Goal: Task Accomplishment & Management: Use online tool/utility

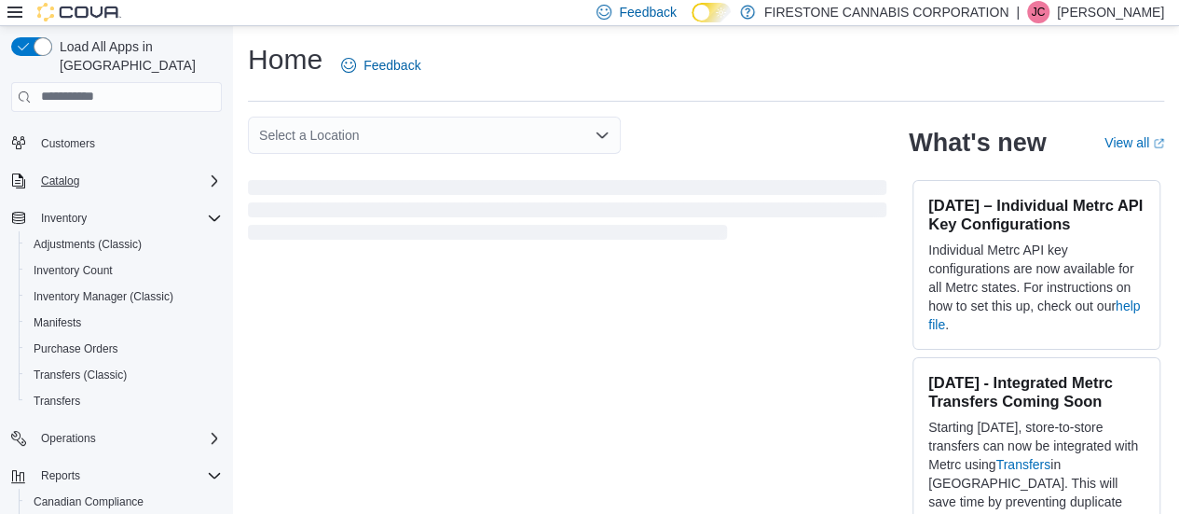
scroll to position [201, 0]
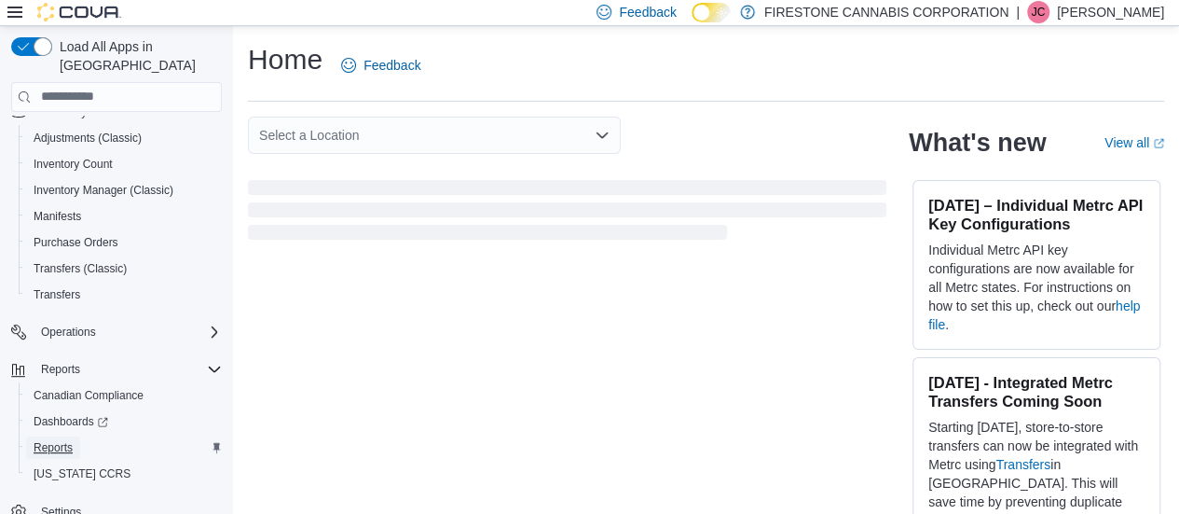
click at [54, 436] on span "Reports" at bounding box center [53, 447] width 39 height 22
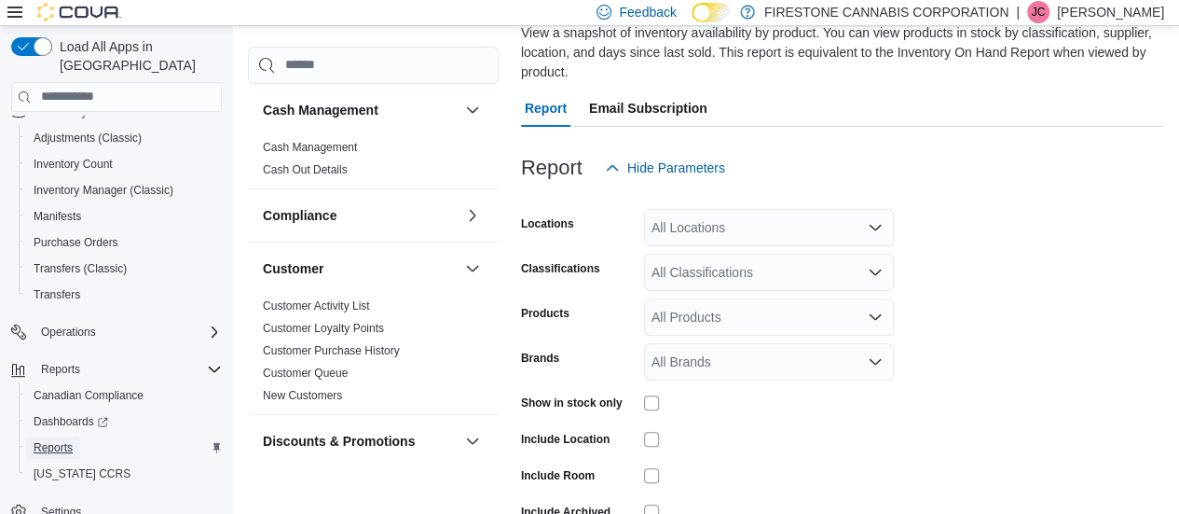
scroll to position [175, 0]
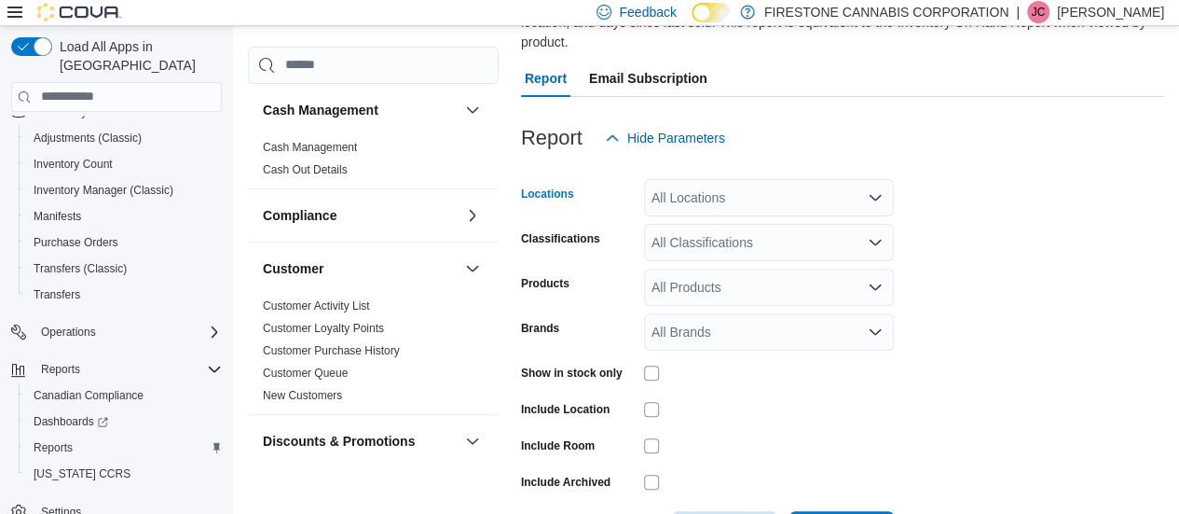
click at [694, 191] on div "All Locations" at bounding box center [769, 197] width 250 height 37
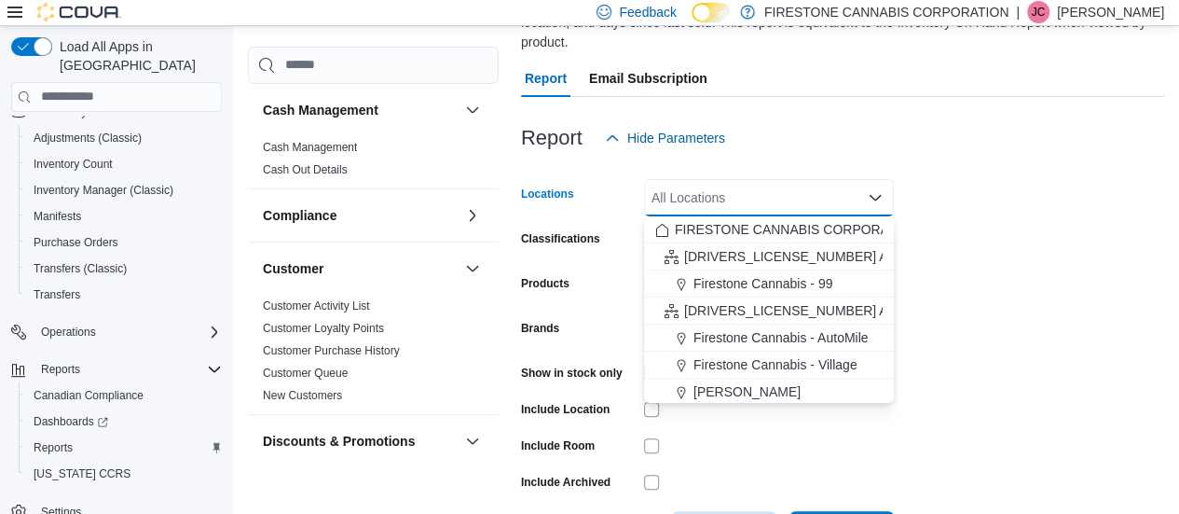
scroll to position [165, 0]
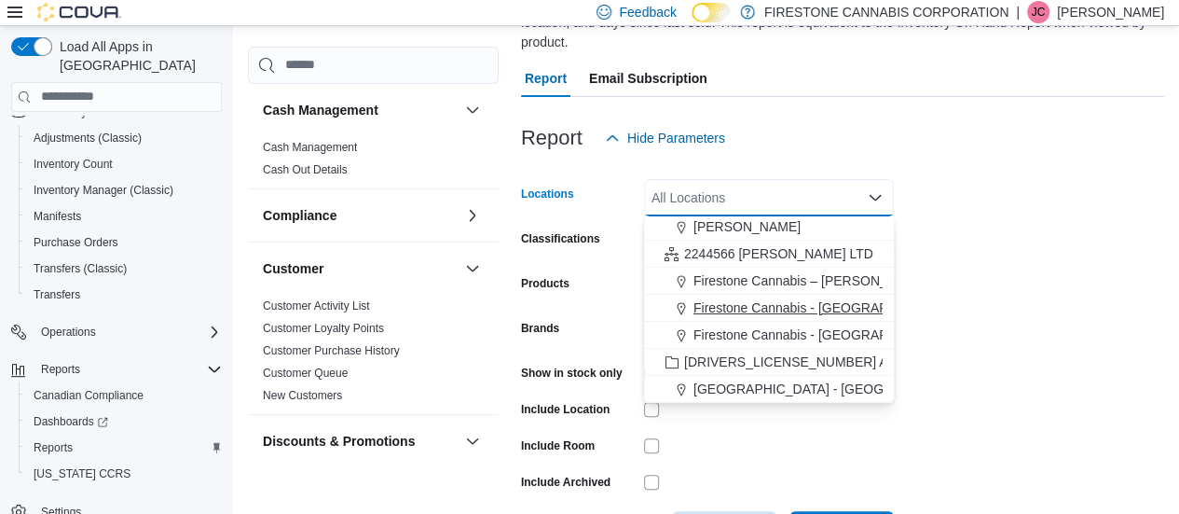
click at [722, 303] on span "Firestone Cannabis - [GEOGRAPHIC_DATA]" at bounding box center [823, 307] width 261 height 19
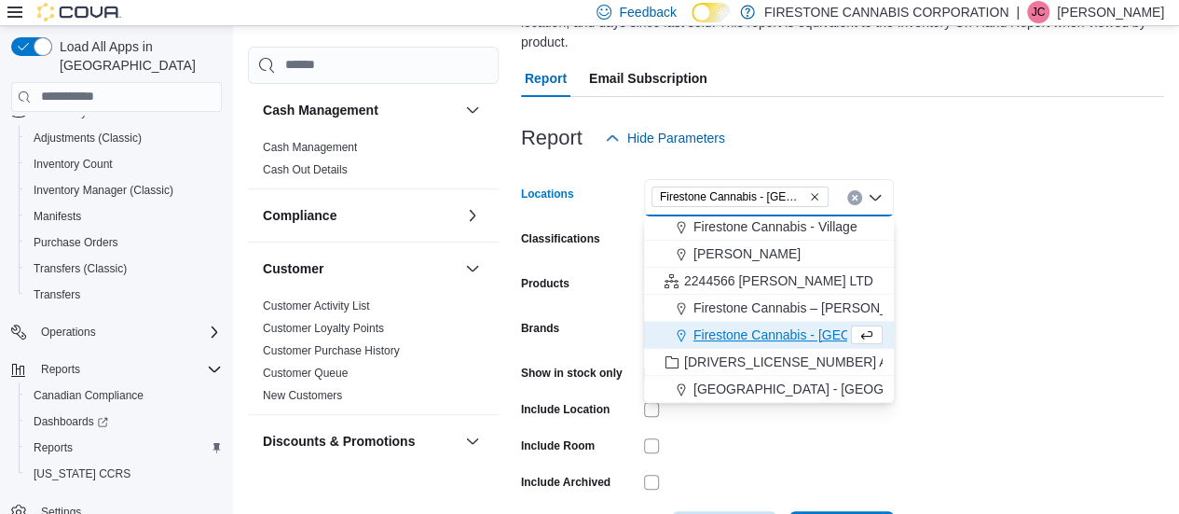
click at [1018, 290] on form "Locations [GEOGRAPHIC_DATA] Cannabis - [GEOGRAPHIC_DATA] Combo box. Selected. F…" at bounding box center [842, 352] width 643 height 391
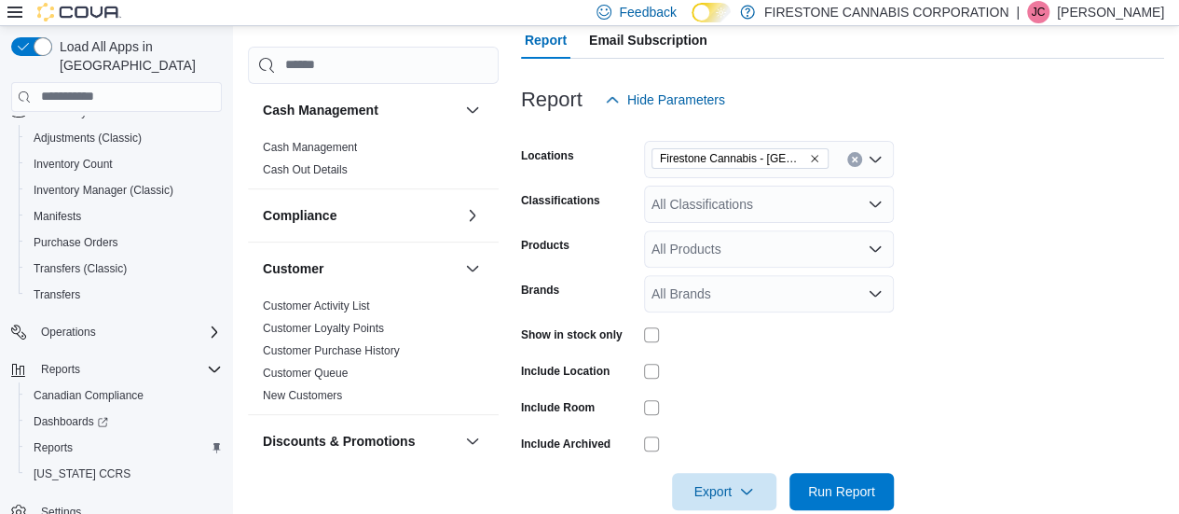
scroll to position [246, 0]
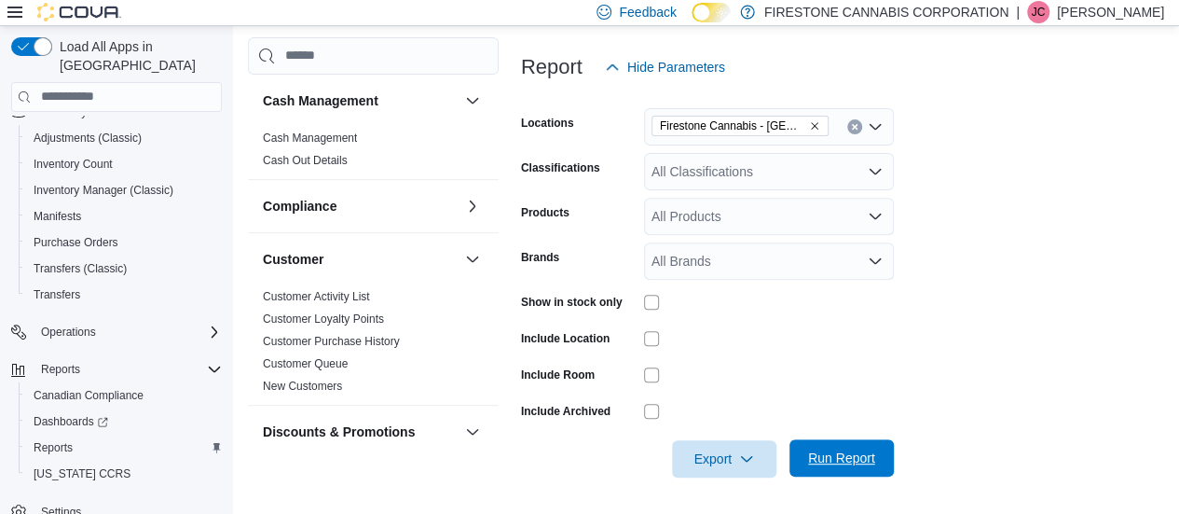
click at [848, 458] on span "Run Report" at bounding box center [841, 457] width 67 height 19
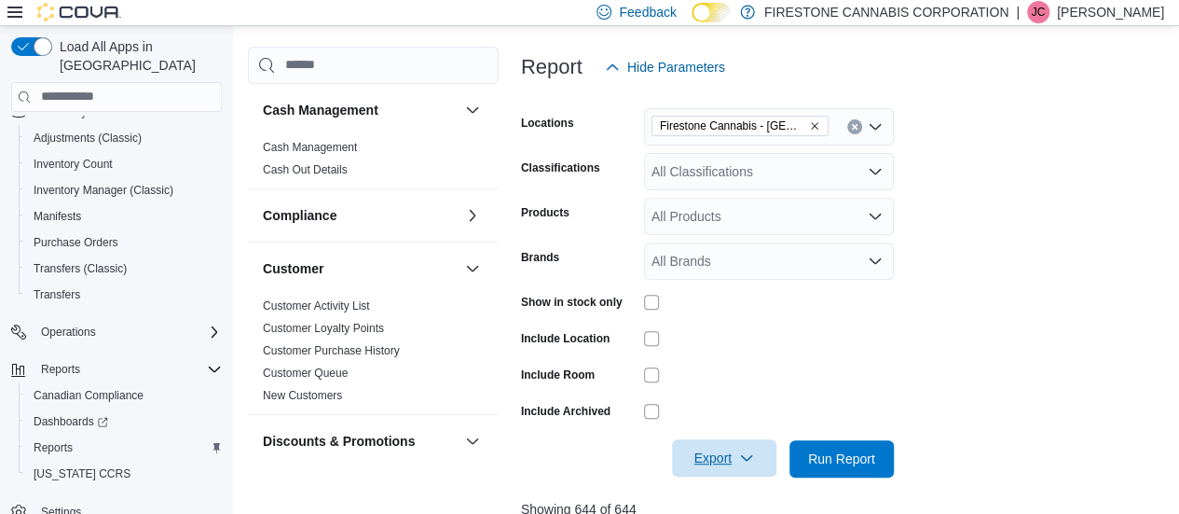
click at [706, 458] on span "Export" at bounding box center [724, 457] width 82 height 37
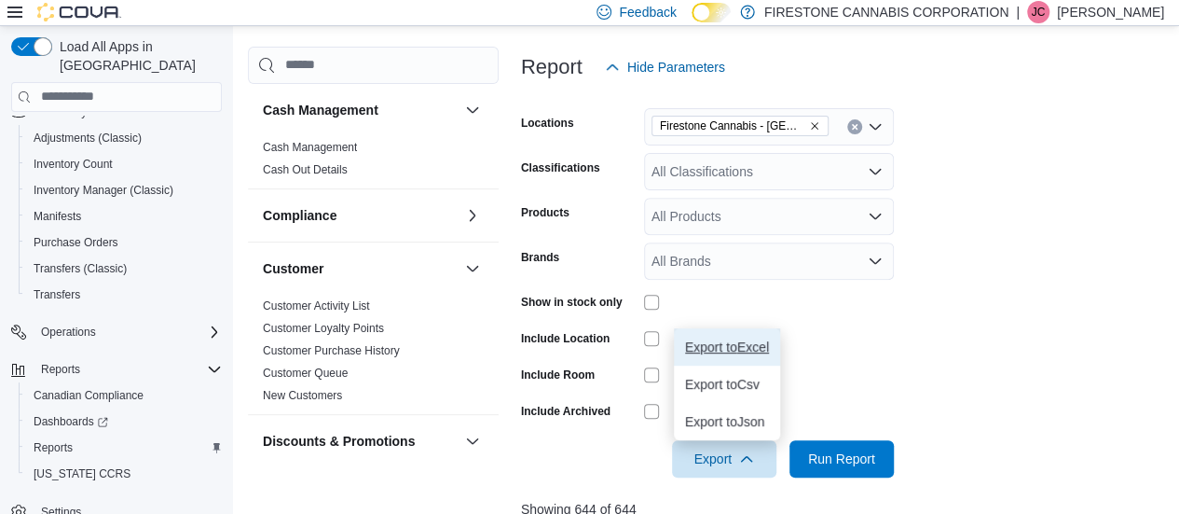
click at [721, 339] on span "Export to Excel" at bounding box center [727, 346] width 84 height 15
